Goal: Navigation & Orientation: Find specific page/section

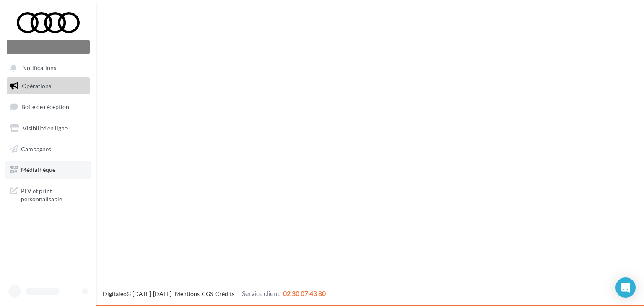
click at [48, 169] on span "Médiathèque" at bounding box center [38, 169] width 34 height 7
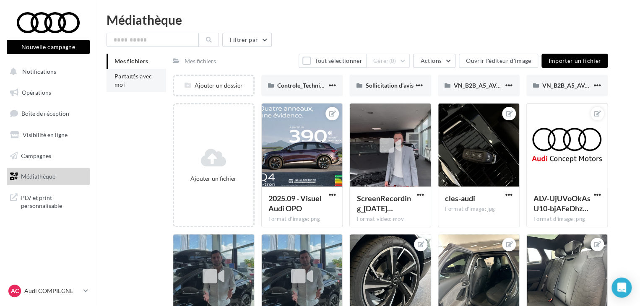
click at [136, 86] on li "Partagés avec moi" at bounding box center [136, 80] width 60 height 23
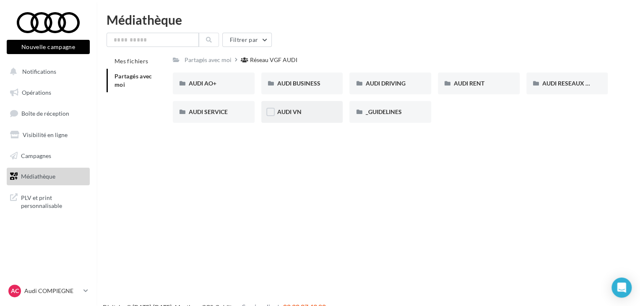
click at [290, 116] on div "AUDI VN" at bounding box center [302, 112] width 50 height 8
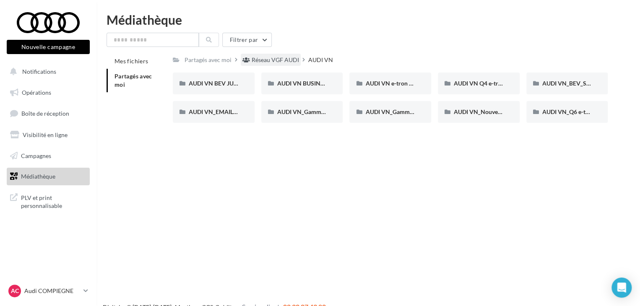
click at [275, 62] on div "Réseau VGF AUDI" at bounding box center [274, 60] width 47 height 8
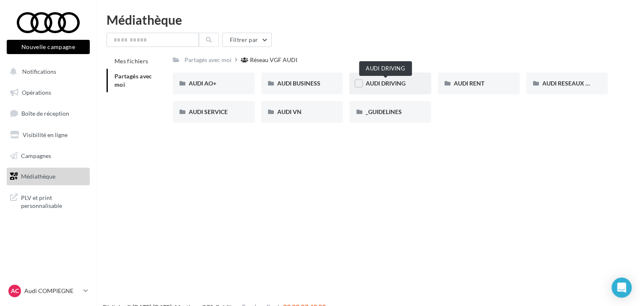
click at [373, 84] on span "AUDI DRIVING" at bounding box center [385, 83] width 40 height 7
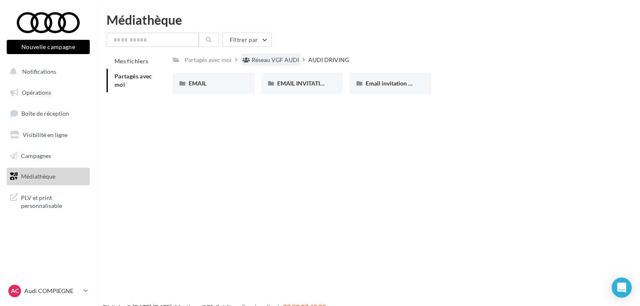
click at [262, 64] on div "Réseau VGF AUDI" at bounding box center [274, 60] width 47 height 8
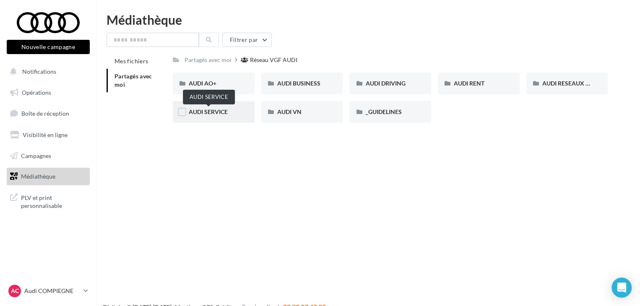
click at [219, 111] on span "AUDI SERVICE" at bounding box center [208, 111] width 39 height 7
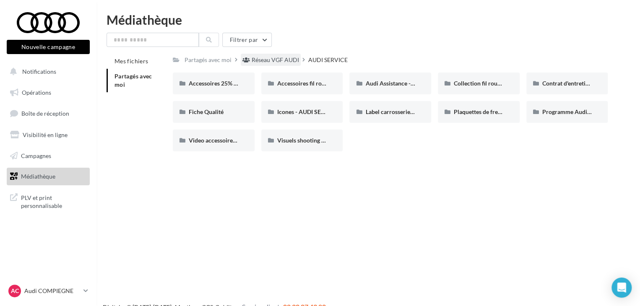
click at [258, 62] on div "Réseau VGF AUDI" at bounding box center [274, 60] width 47 height 8
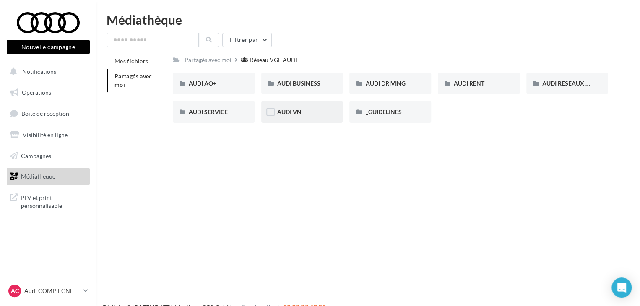
click at [332, 119] on div "AUDI VN" at bounding box center [302, 112] width 82 height 22
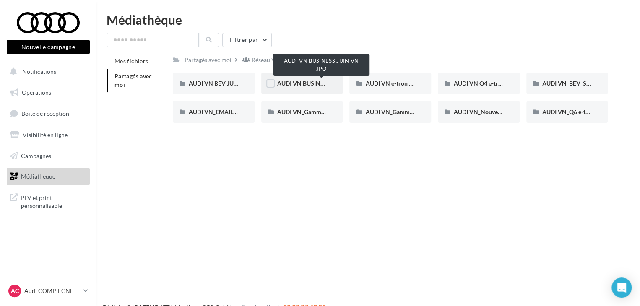
click at [322, 85] on span "AUDI VN BUSINESS JUIN VN JPO" at bounding box center [322, 83] width 90 height 7
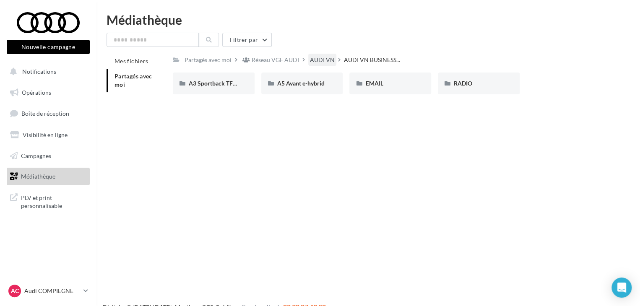
click at [315, 56] on div "AUDI VN" at bounding box center [322, 60] width 25 height 8
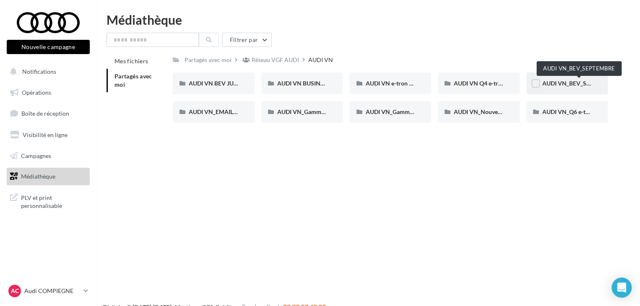
click at [563, 85] on span "AUDI VN_BEV_SEPTEMBRE" at bounding box center [579, 83] width 74 height 7
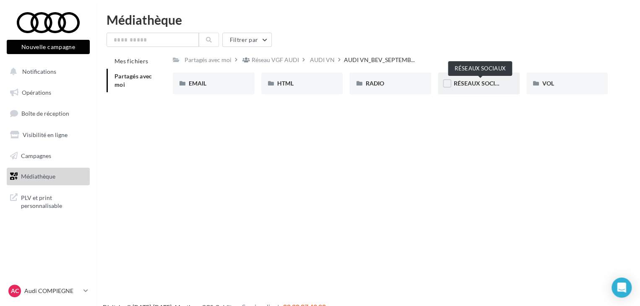
click at [454, 81] on span "RÉSEAUX SOCIAUX" at bounding box center [481, 83] width 54 height 7
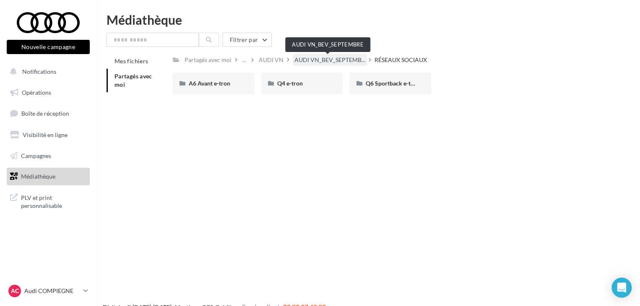
click at [338, 62] on span "AUDI VN_BEV_SEPTEMB..." at bounding box center [329, 60] width 71 height 8
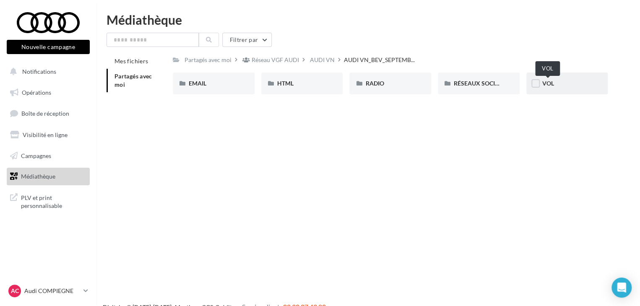
click at [549, 85] on span "VOL" at bounding box center [548, 83] width 12 height 7
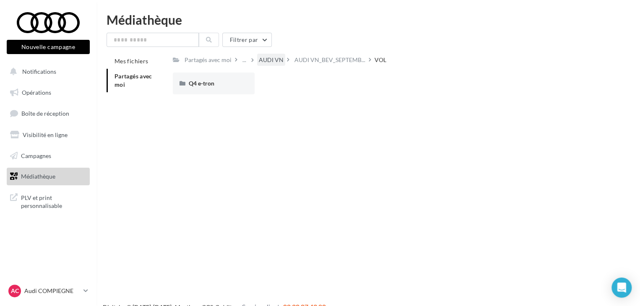
click at [264, 57] on div "AUDI VN" at bounding box center [271, 60] width 25 height 8
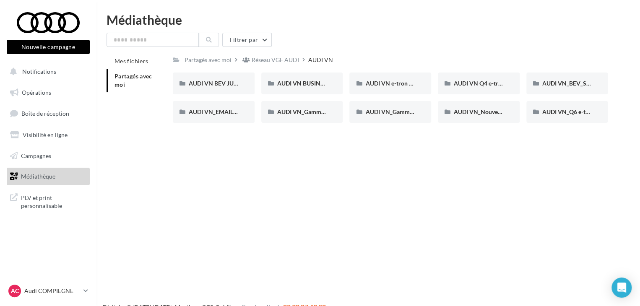
click at [264, 57] on div "Réseau VGF AUDI" at bounding box center [274, 60] width 47 height 8
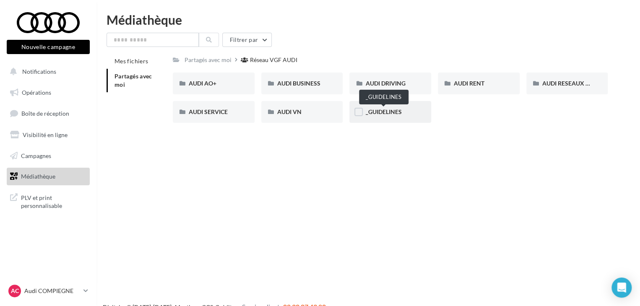
click at [381, 108] on span "_GUIDELINES" at bounding box center [383, 111] width 36 height 7
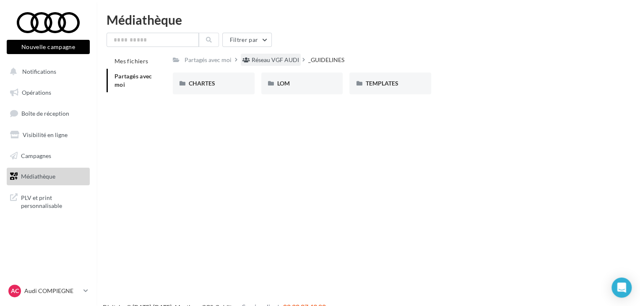
click at [280, 62] on div "Réseau VGF AUDI" at bounding box center [274, 60] width 47 height 8
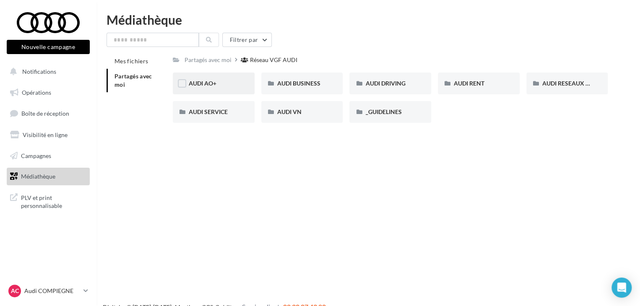
click at [218, 84] on div "AUDI AO+" at bounding box center [214, 83] width 50 height 8
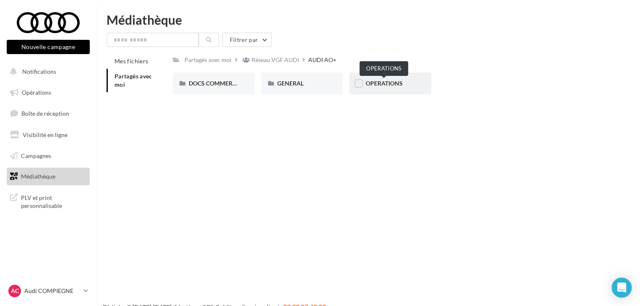
click at [390, 81] on span "OPERATIONS" at bounding box center [383, 83] width 37 height 7
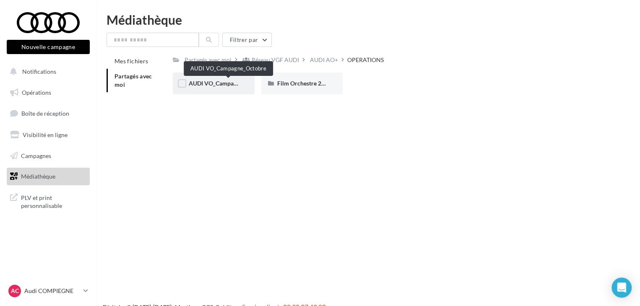
click at [211, 83] on span "AUDI VO_Campagne_Octobre" at bounding box center [228, 83] width 78 height 7
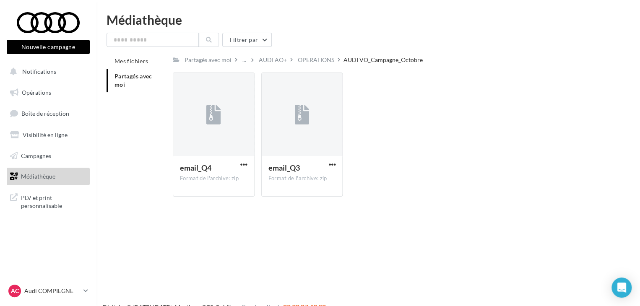
click at [211, 83] on div at bounding box center [213, 115] width 81 height 84
click at [314, 59] on div "OPERATIONS" at bounding box center [316, 60] width 36 height 8
